Goal: Find specific page/section: Find specific page/section

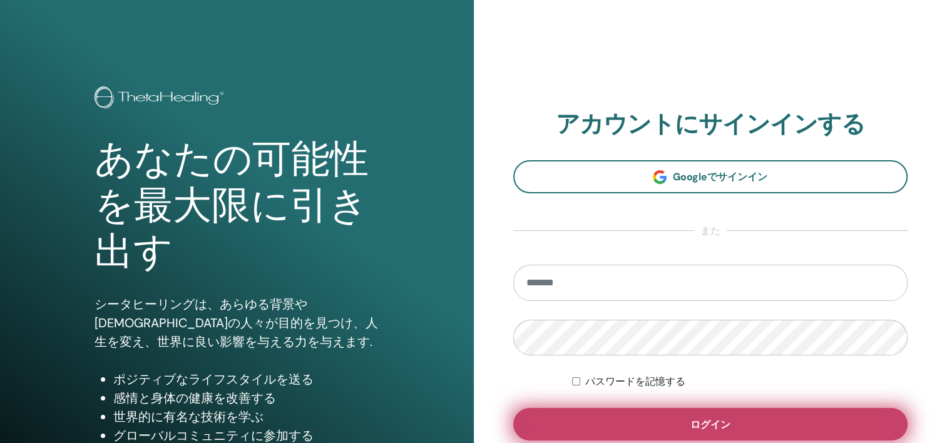
type input "**********"
click at [858, 424] on button "ログイン" at bounding box center [710, 424] width 395 height 33
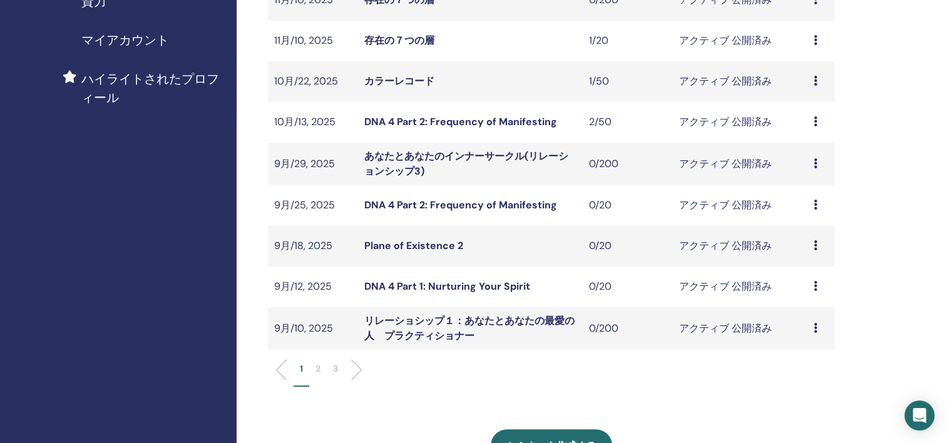
scroll to position [313, 0]
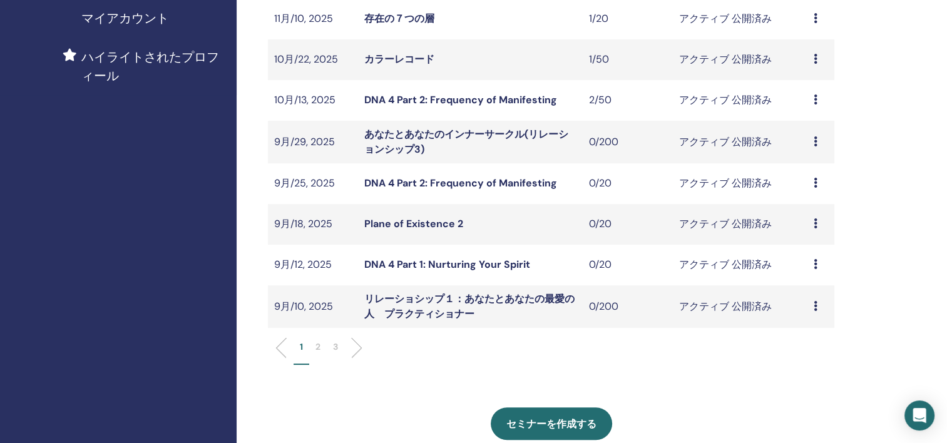
click at [323, 349] on li "2" at bounding box center [318, 352] width 18 height 24
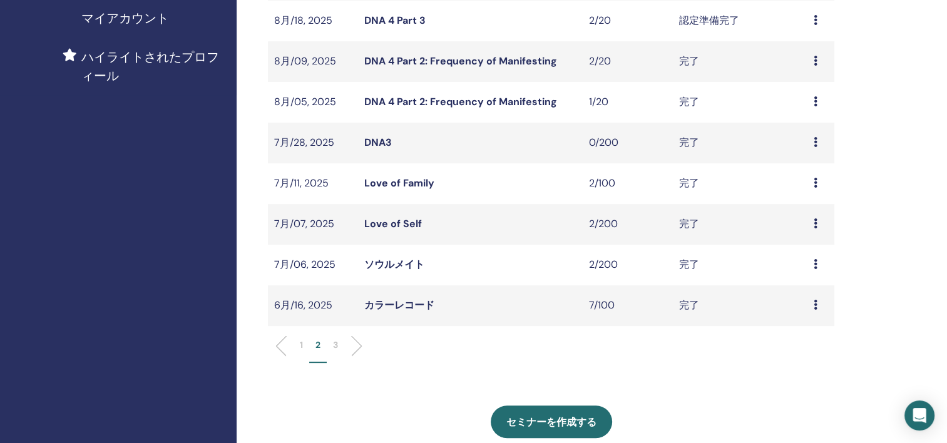
click at [344, 338] on li "3" at bounding box center [336, 350] width 18 height 24
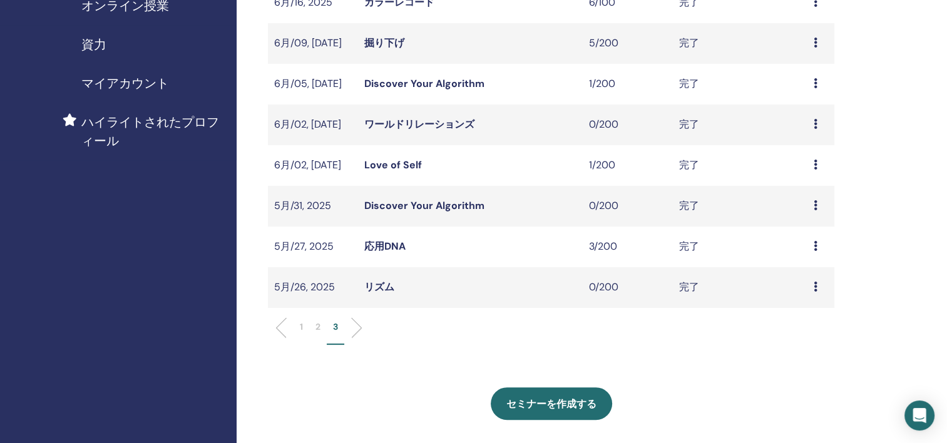
scroll to position [250, 0]
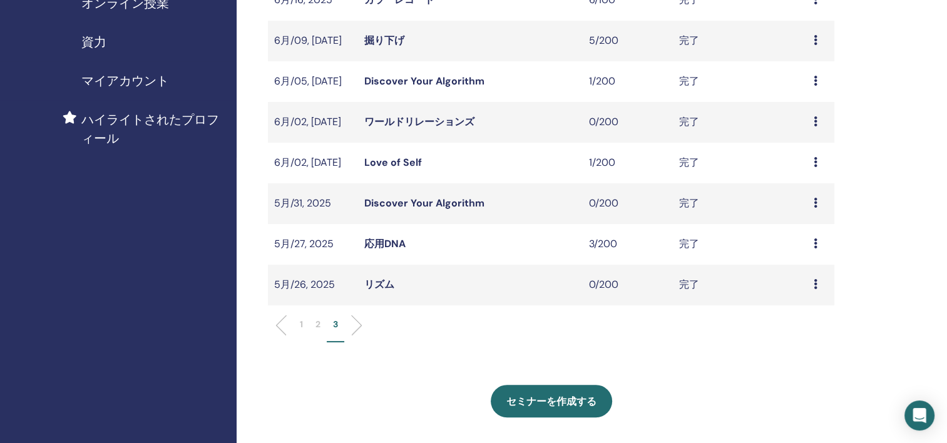
click at [318, 323] on p "2" at bounding box center [317, 324] width 5 height 13
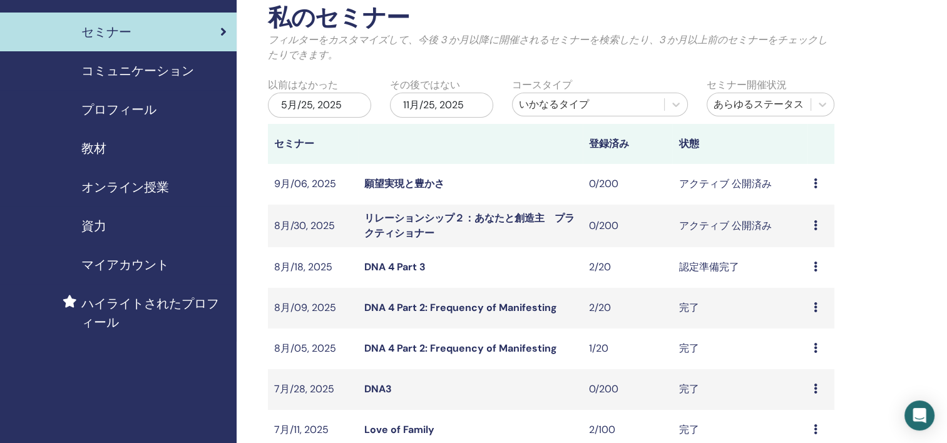
scroll to position [125, 0]
